Goal: Task Accomplishment & Management: Use online tool/utility

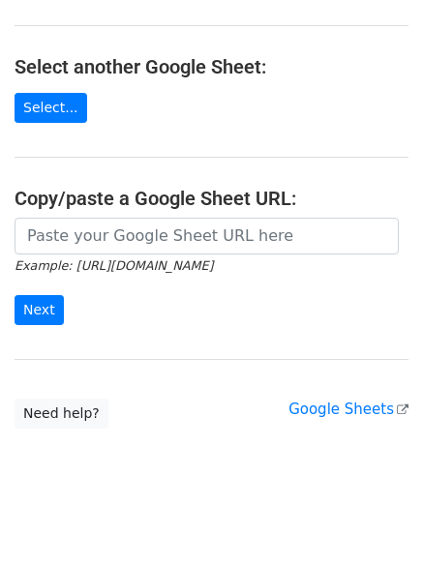
scroll to position [227, 0]
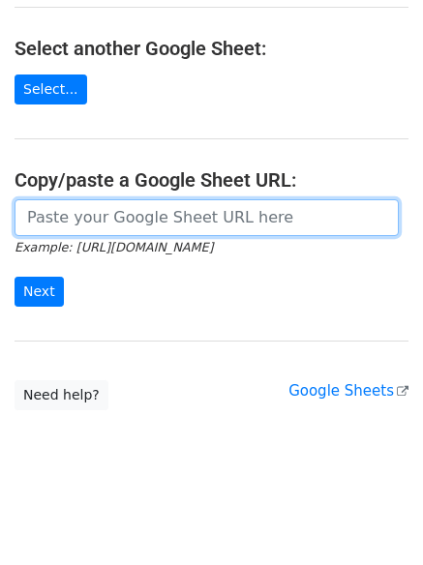
click at [104, 219] on input "url" at bounding box center [207, 217] width 384 height 37
paste input "https://docs.google.com/spreadsheets/d/1-Vc_5CPRL1WaB5U2fYdwNAZs1u_qyF7H9eY516o…"
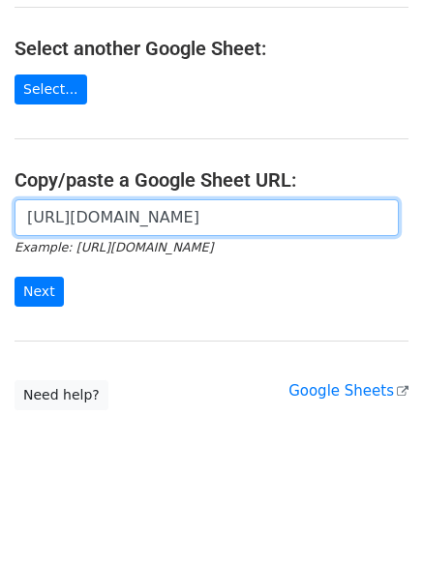
scroll to position [0, 438]
type input "https://docs.google.com/spreadsheets/d/1-Vc_5CPRL1WaB5U2fYdwNAZs1u_qyF7H9eY516o…"
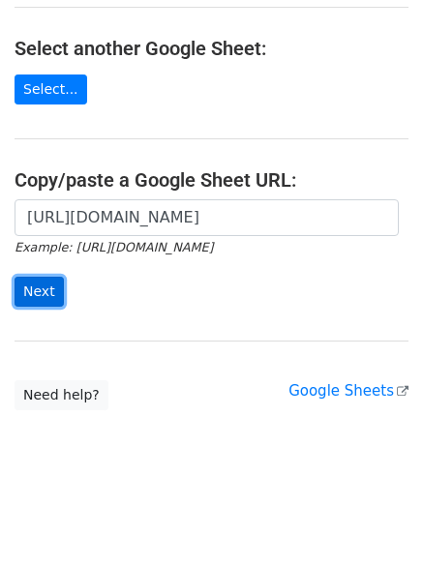
scroll to position [0, 0]
click at [39, 295] on input "Next" at bounding box center [39, 292] width 49 height 30
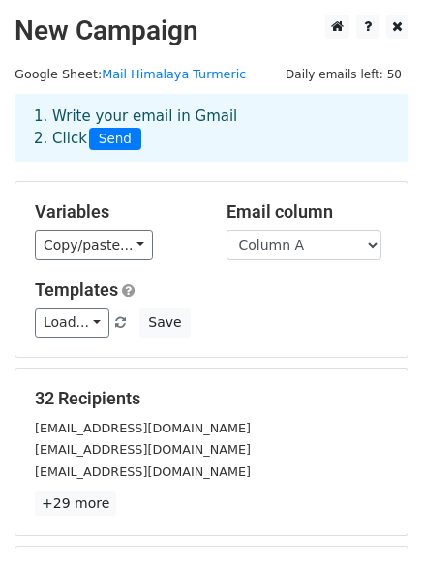
scroll to position [263, 0]
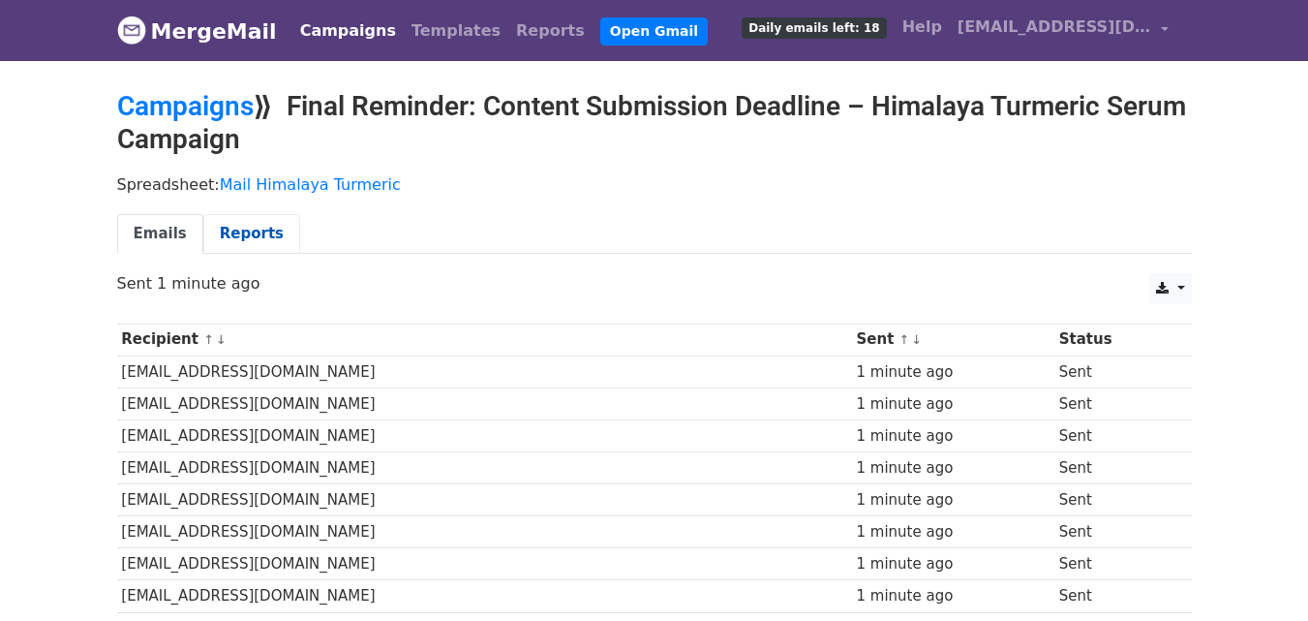
click at [226, 221] on link "Reports" at bounding box center [251, 234] width 97 height 40
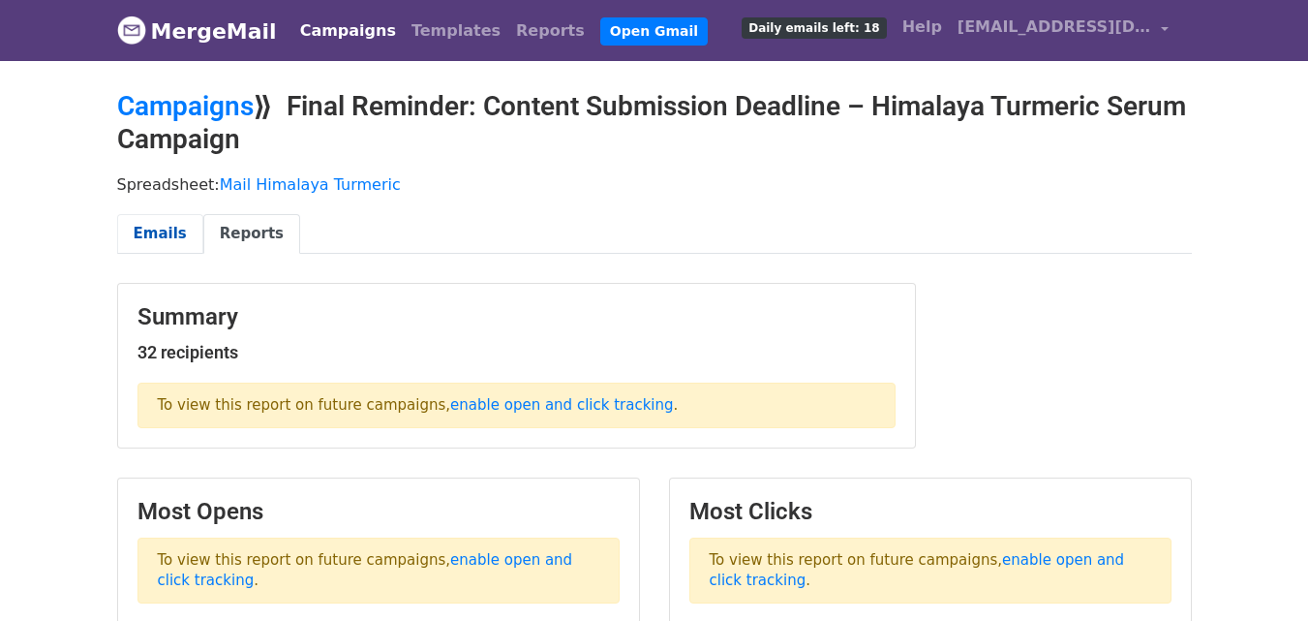
click at [154, 222] on link "Emails" at bounding box center [160, 234] width 86 height 40
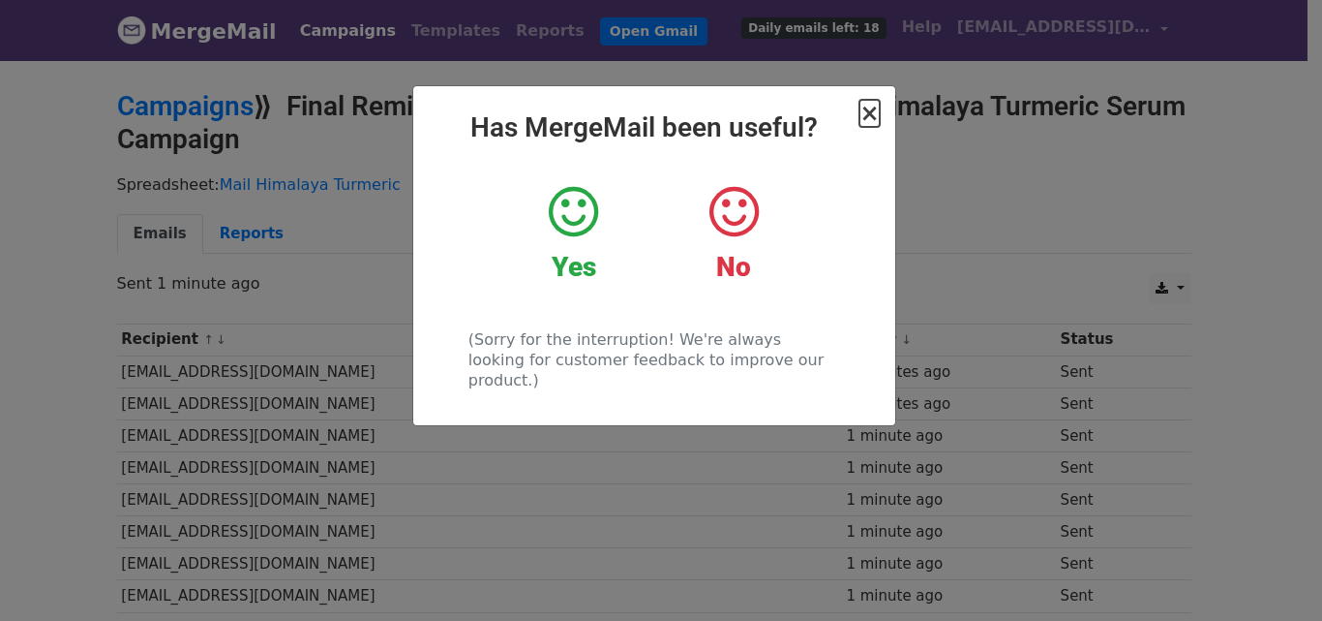
click at [874, 113] on span "×" at bounding box center [869, 113] width 19 height 27
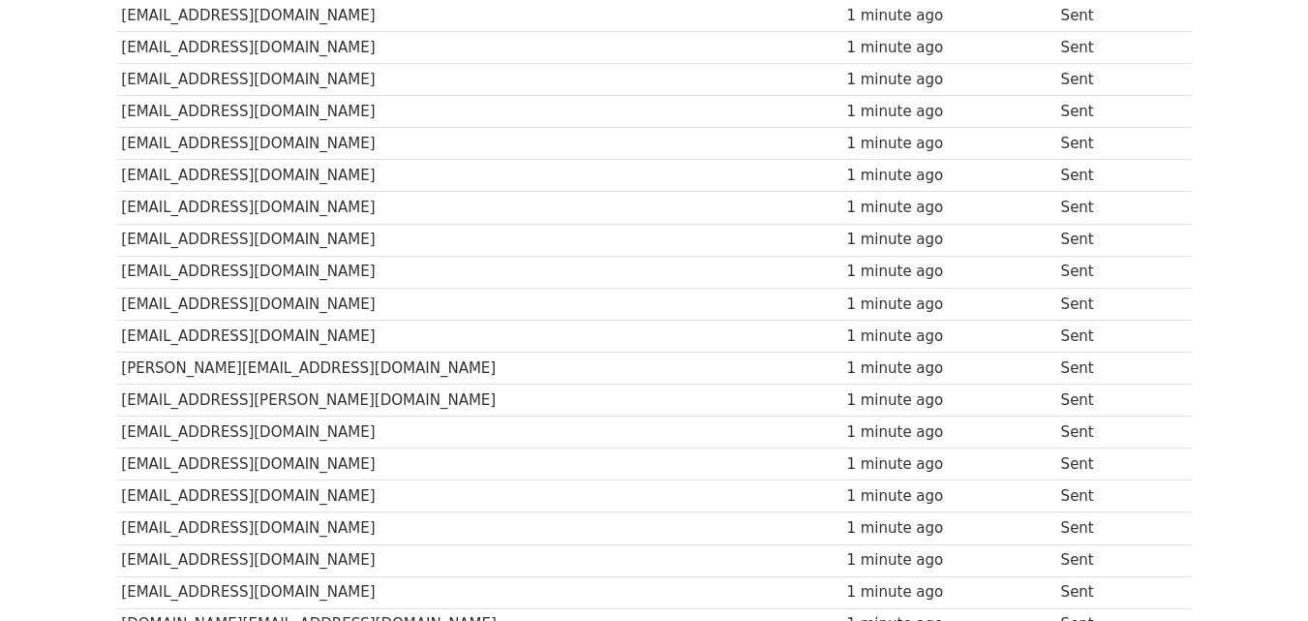
scroll to position [747, 0]
